Goal: Find specific page/section: Find specific page/section

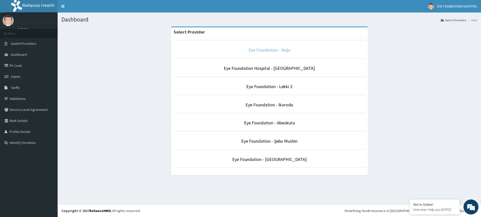
click at [267, 52] on link "Eye Foundation - Ikeja" at bounding box center [270, 50] width 42 height 6
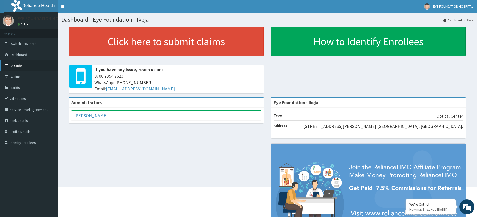
click at [19, 66] on link "PA Code" at bounding box center [29, 65] width 58 height 11
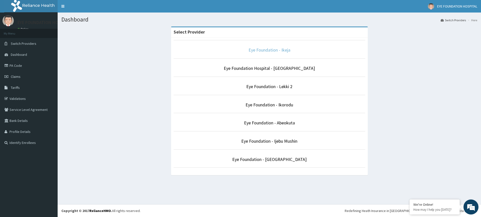
click at [275, 47] on link "Eye Foundation - Ikeja" at bounding box center [270, 50] width 42 height 6
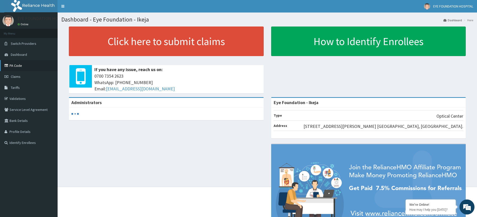
click at [17, 63] on link "PA Code" at bounding box center [29, 65] width 58 height 11
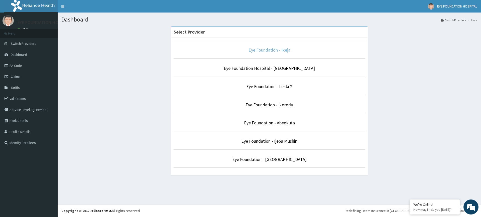
click at [262, 50] on link "Eye Foundation - Ikeja" at bounding box center [270, 50] width 42 height 6
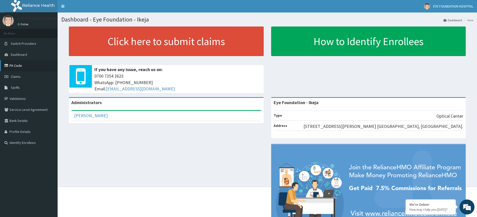
click at [22, 68] on link "PA Code" at bounding box center [29, 65] width 58 height 11
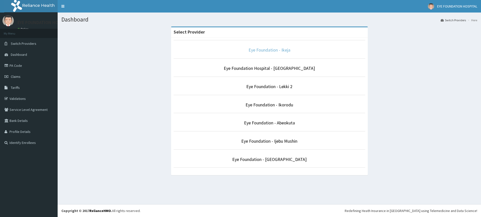
click at [263, 52] on link "Eye Foundation - Ikeja" at bounding box center [270, 50] width 42 height 6
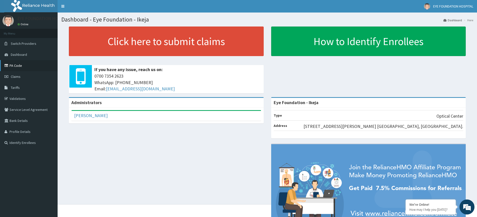
click at [15, 66] on link "PA Code" at bounding box center [29, 65] width 58 height 11
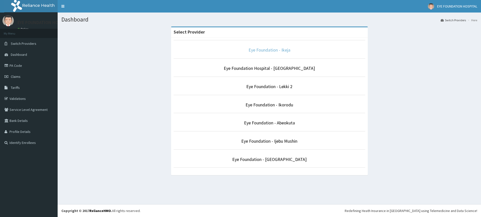
click at [259, 51] on link "Eye Foundation - Ikeja" at bounding box center [270, 50] width 42 height 6
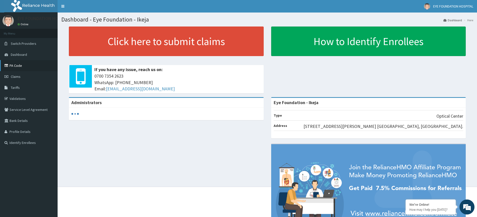
click at [14, 62] on link "PA Code" at bounding box center [29, 65] width 58 height 11
